Goal: Task Accomplishment & Management: Manage account settings

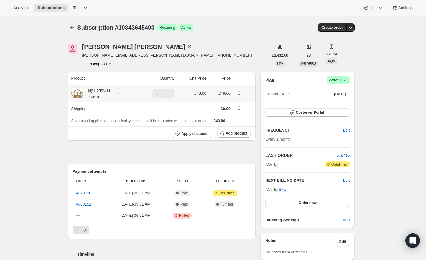
click at [121, 92] on icon at bounding box center [118, 93] width 6 height 6
click at [38, 99] on div "Subscription #10343645403. This page is ready Subscription #10343645403 Success…" at bounding box center [211, 255] width 422 height 478
click at [347, 81] on icon at bounding box center [344, 80] width 6 height 6
click at [330, 100] on span "Cancel subscription" at bounding box center [338, 102] width 34 height 5
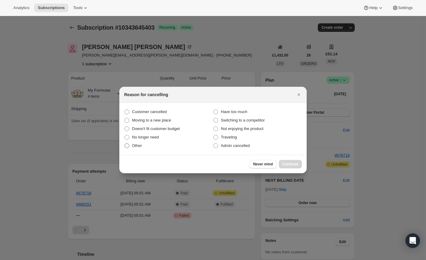
click at [126, 145] on span ":rbk:" at bounding box center [126, 145] width 5 height 5
click at [125, 144] on input "Other" at bounding box center [124, 143] width 0 height 0
radio input "true"
click at [292, 165] on span "Continue" at bounding box center [291, 164] width 16 height 5
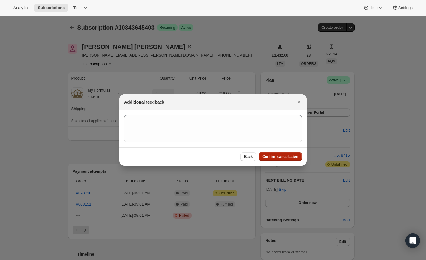
click at [272, 155] on span "Confirm cancellation" at bounding box center [280, 156] width 36 height 5
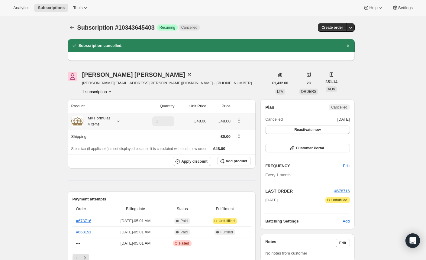
click at [121, 121] on icon at bounding box center [118, 121] width 6 height 6
